Goal: Task Accomplishment & Management: Use online tool/utility

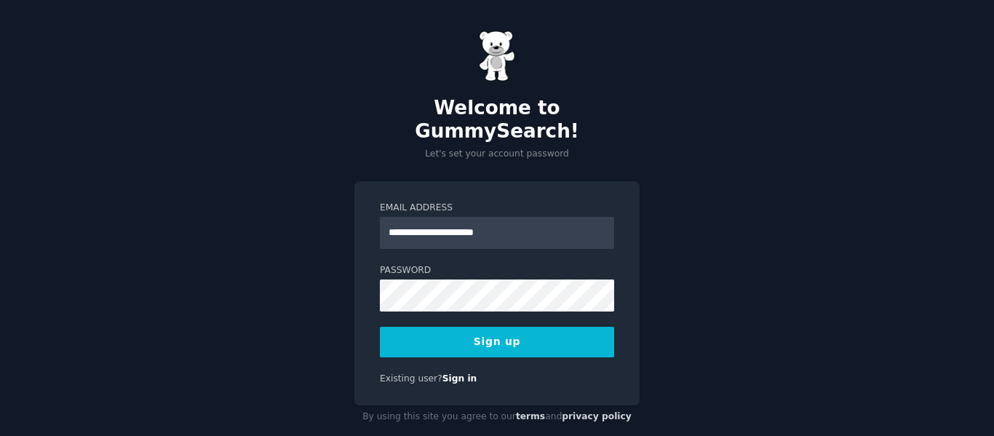
type input "**********"
click at [476, 327] on button "Sign up" at bounding box center [497, 342] width 234 height 31
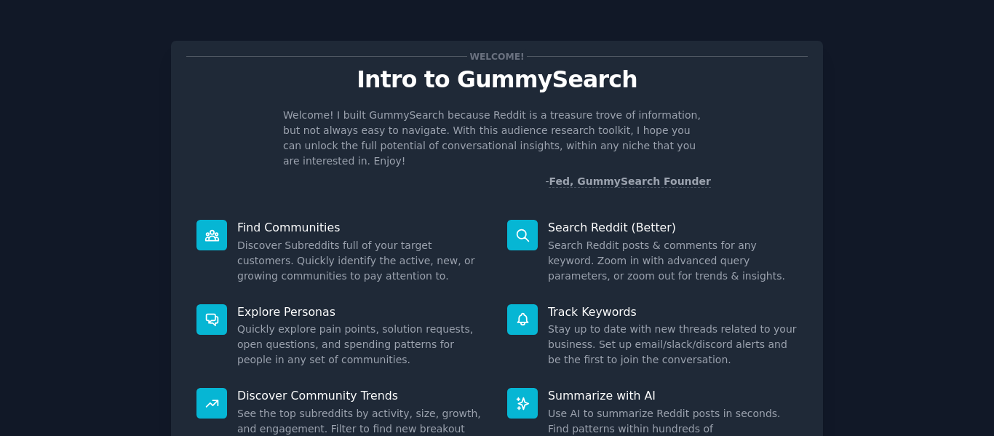
click at [519, 228] on icon at bounding box center [522, 235] width 15 height 15
click at [879, 220] on div "Welcome! Intro to GummySearch Welcome! I built GummySearch because Reddit is a …" at bounding box center [497, 300] width 954 height 560
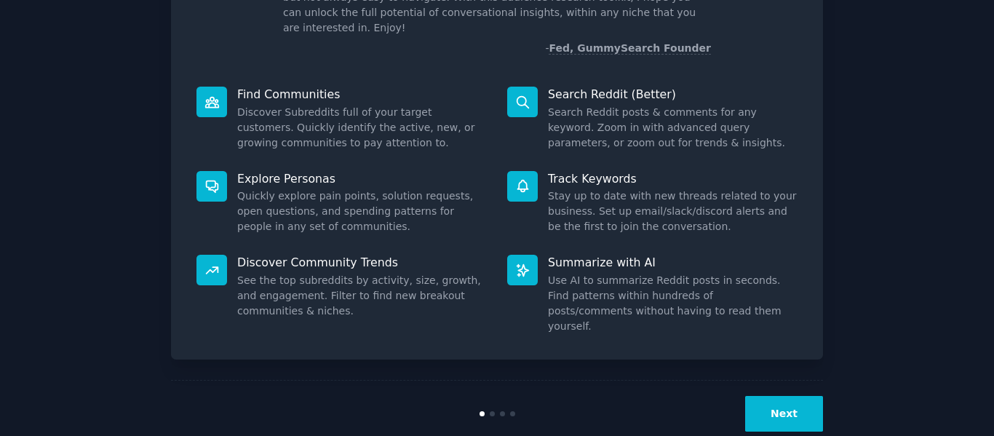
scroll to position [134, 0]
click at [783, 395] on button "Next" at bounding box center [784, 413] width 78 height 36
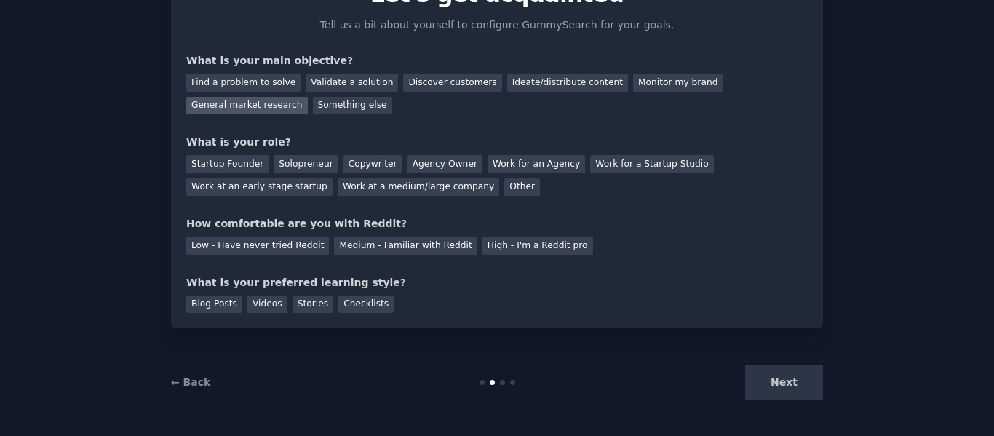
click at [308, 97] on div "General market research" at bounding box center [247, 106] width 122 height 18
click at [279, 157] on div "Solopreneur" at bounding box center [306, 164] width 64 height 18
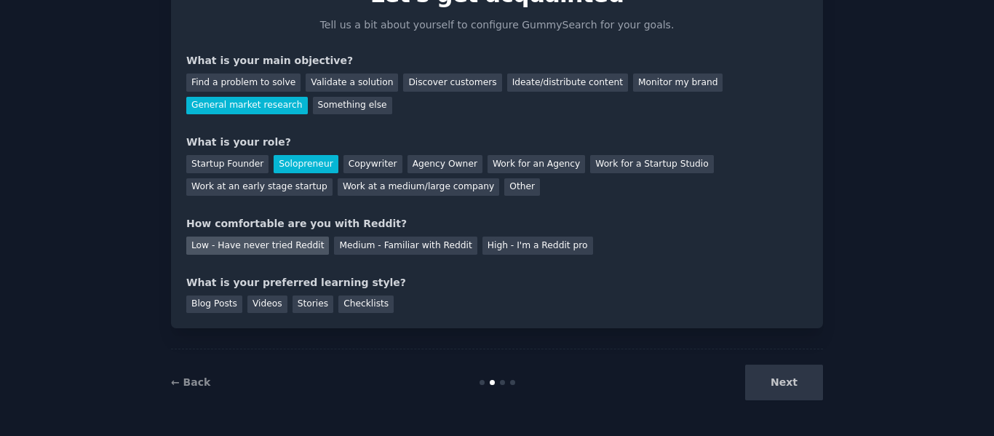
click at [281, 241] on div "Low - Have never tried Reddit" at bounding box center [257, 246] width 143 height 18
click at [268, 306] on div "Videos" at bounding box center [268, 305] width 40 height 18
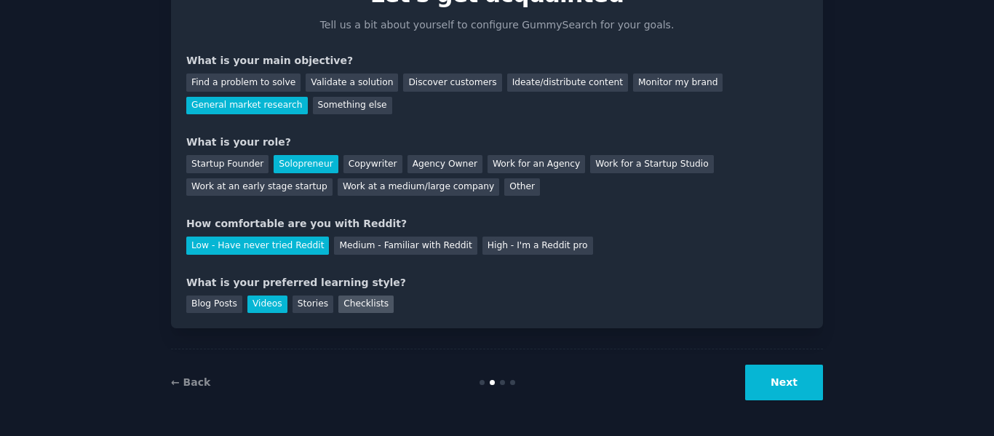
click at [353, 302] on div "Checklists" at bounding box center [366, 305] width 55 height 18
click at [794, 381] on button "Next" at bounding box center [784, 383] width 78 height 36
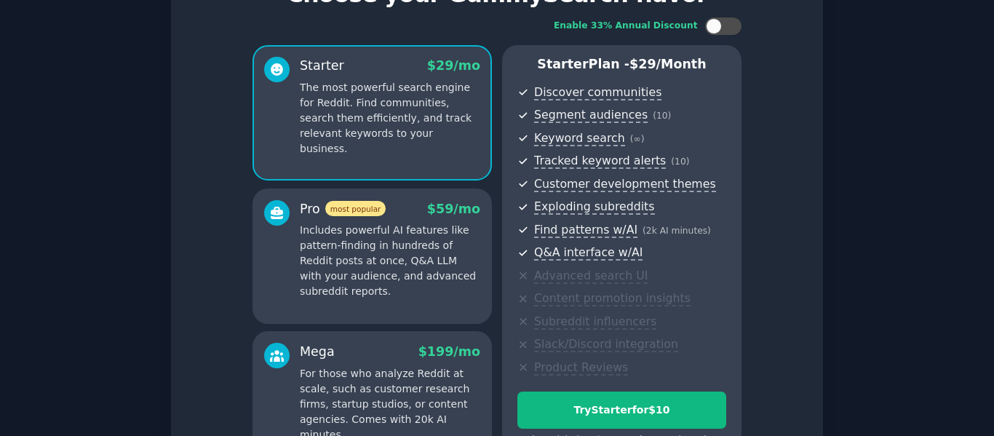
click at [805, 285] on div "Enable 33% Annual Discount Starter $ 29 /mo The most powerful search engine for…" at bounding box center [497, 242] width 622 height 470
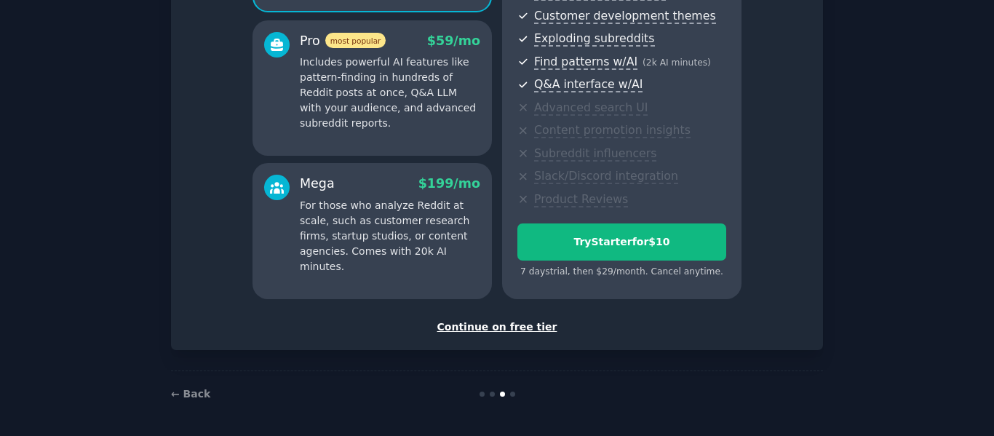
scroll to position [255, 0]
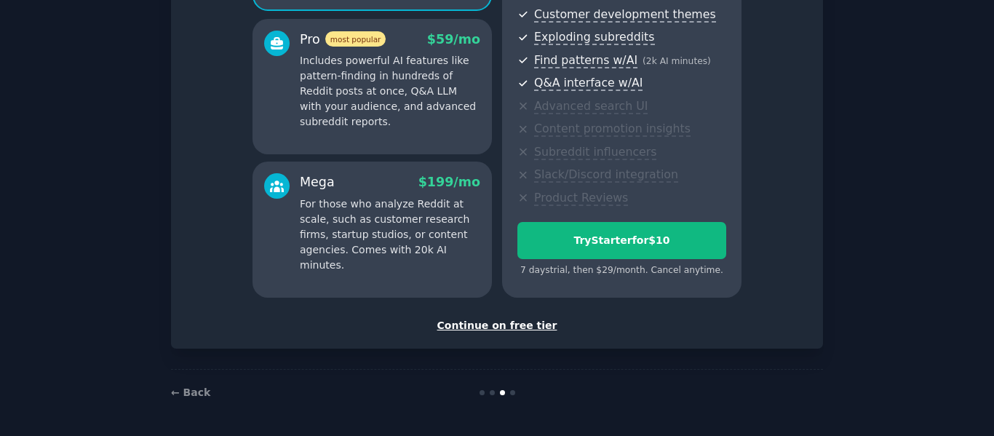
click at [470, 323] on div "Continue on free tier" at bounding box center [497, 325] width 622 height 15
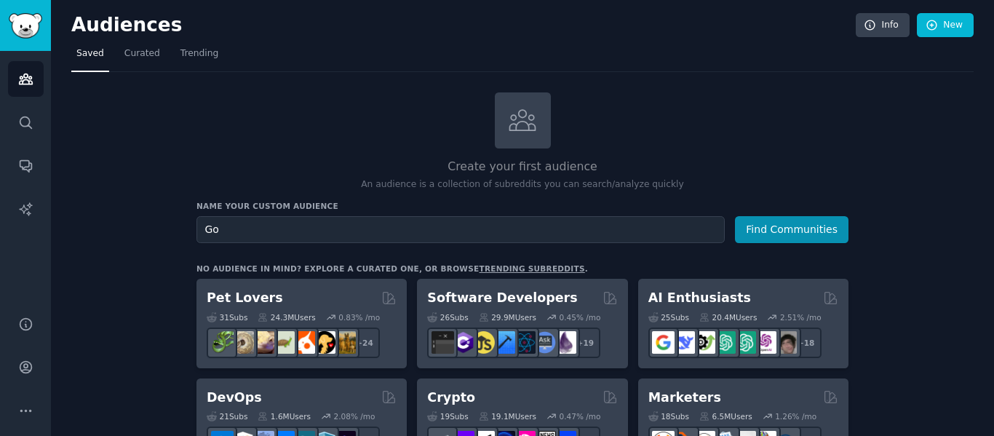
type input "G"
type input "Food hacks"
click at [735, 216] on button "Find Communities" at bounding box center [792, 229] width 114 height 27
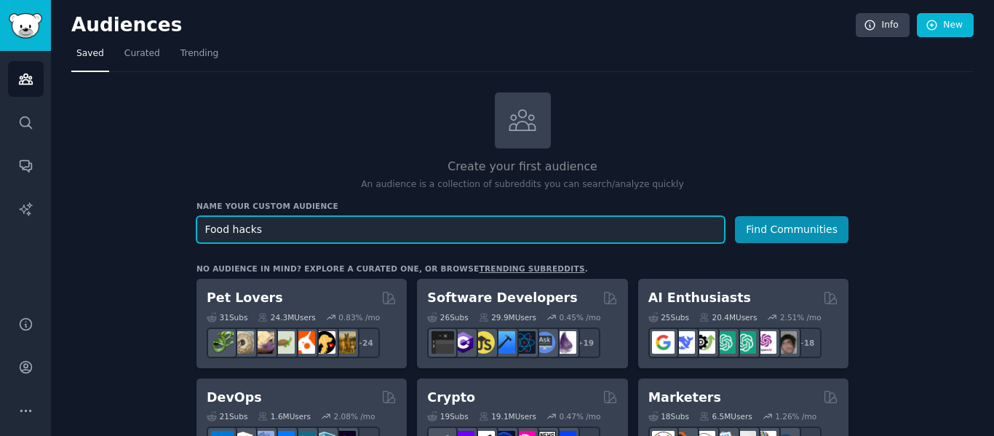
click at [735, 216] on button "Find Communities" at bounding box center [792, 229] width 114 height 27
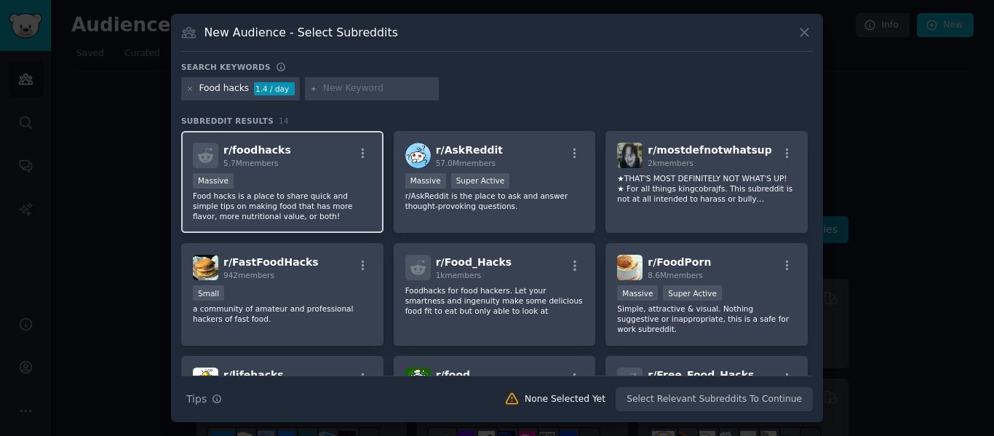
click at [318, 195] on p "Food hacks is a place to share quick and simple tips on making food that has mo…" at bounding box center [282, 206] width 179 height 31
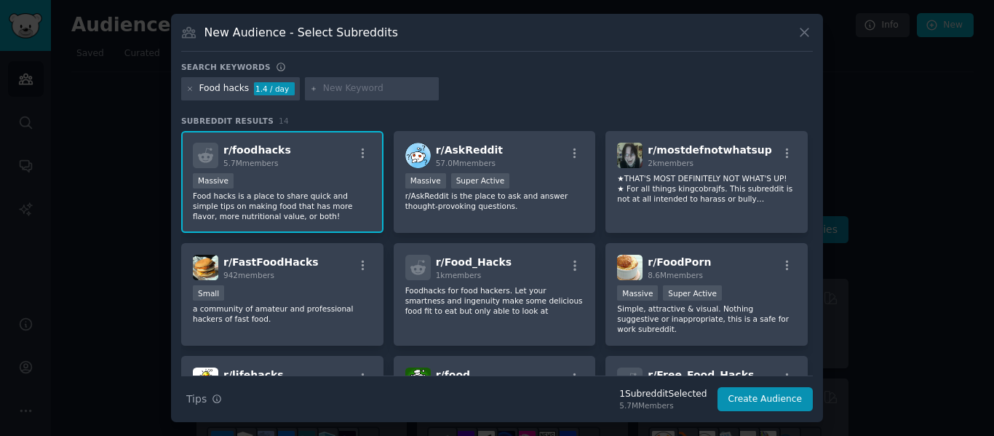
click at [318, 195] on p "Food hacks is a place to share quick and simple tips on making food that has mo…" at bounding box center [282, 206] width 179 height 31
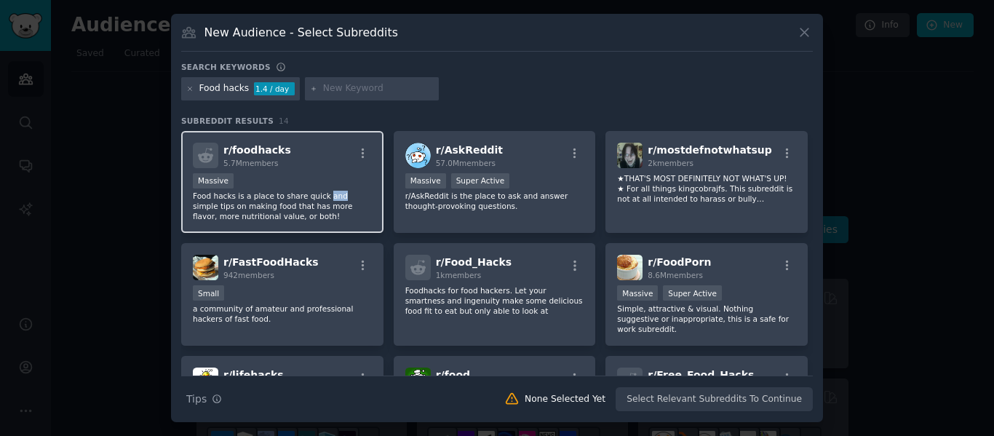
click at [318, 195] on p "Food hacks is a place to share quick and simple tips on making food that has mo…" at bounding box center [282, 206] width 179 height 31
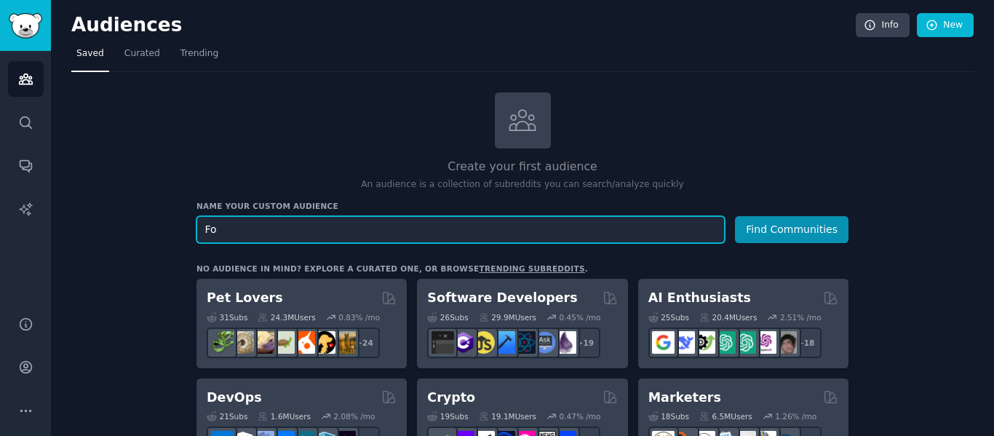
type input "F"
type input "recipes"
click at [735, 216] on button "Find Communities" at bounding box center [792, 229] width 114 height 27
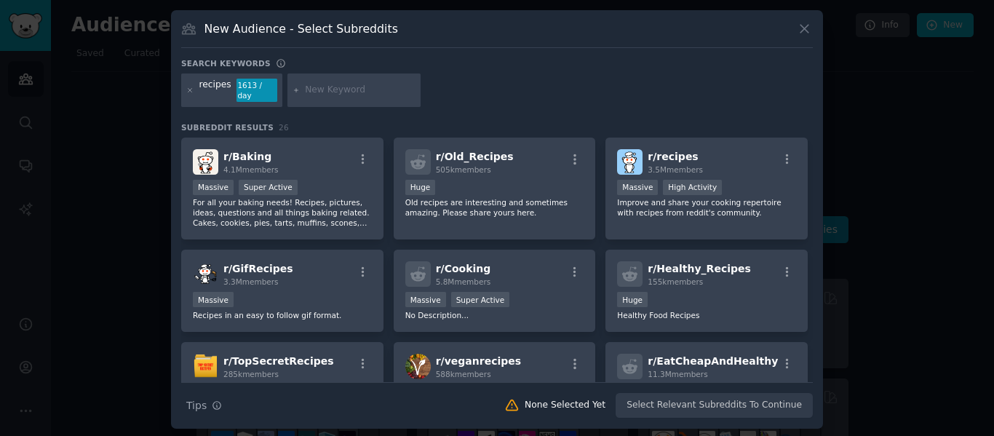
click at [934, 111] on div at bounding box center [497, 218] width 994 height 436
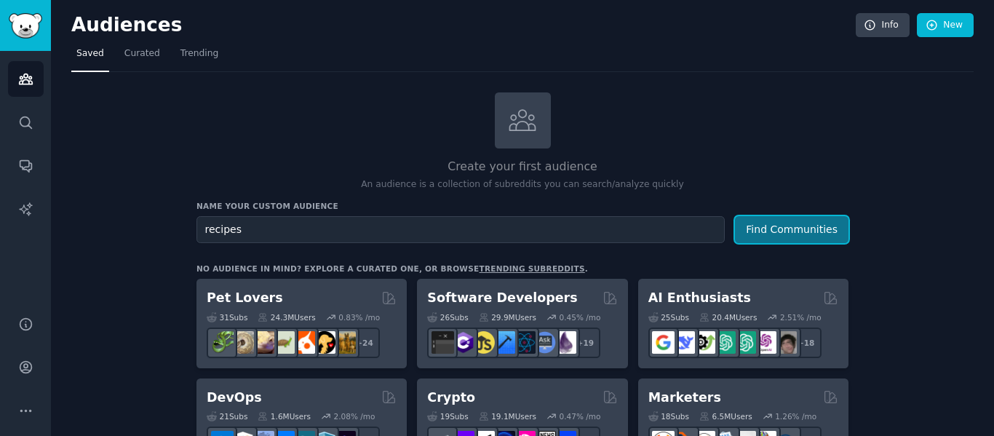
click at [799, 229] on button "Find Communities" at bounding box center [792, 229] width 114 height 27
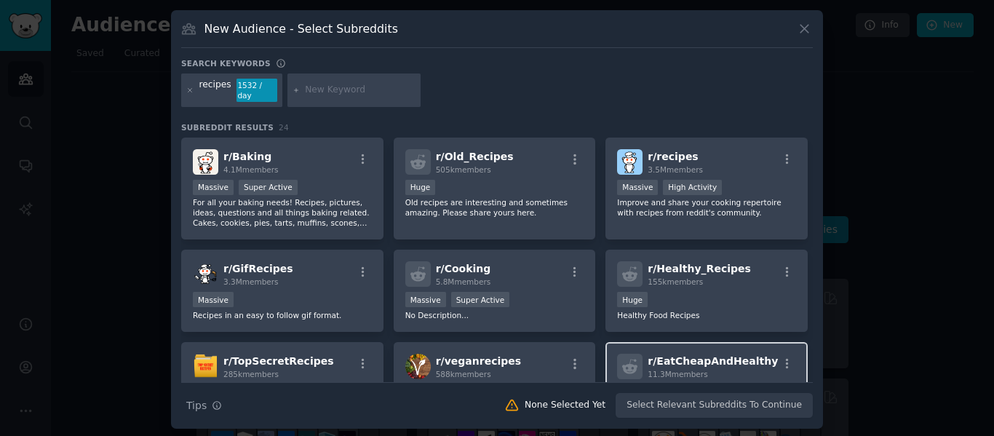
click at [678, 355] on span "r/ EatCheapAndHealthy" at bounding box center [713, 361] width 130 height 12
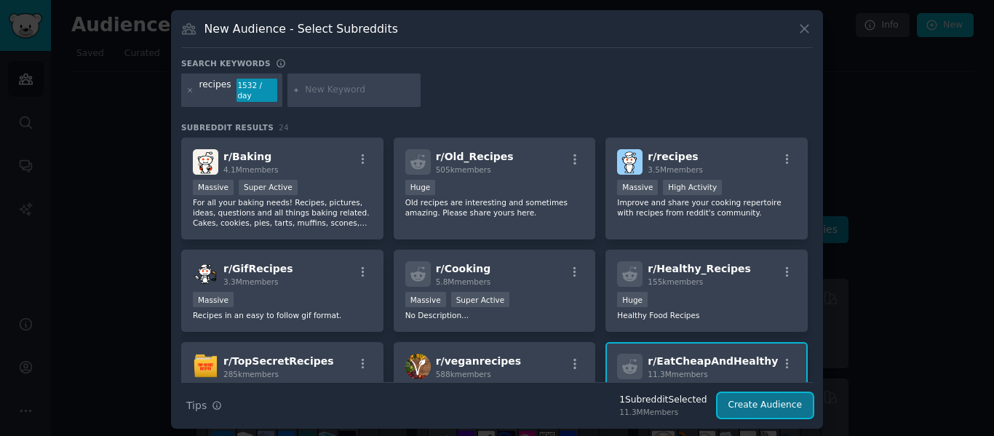
click at [776, 397] on button "Create Audience" at bounding box center [766, 405] width 96 height 25
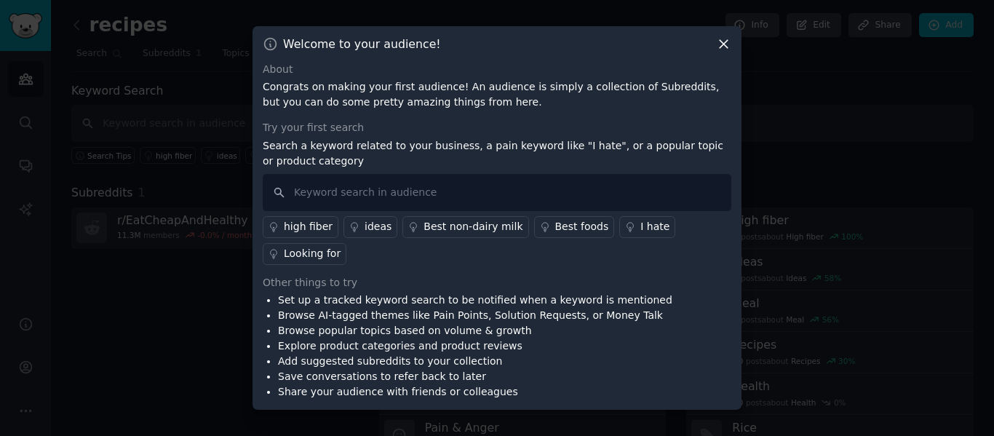
click at [368, 230] on div "ideas" at bounding box center [378, 226] width 27 height 15
